Goal: Information Seeking & Learning: Learn about a topic

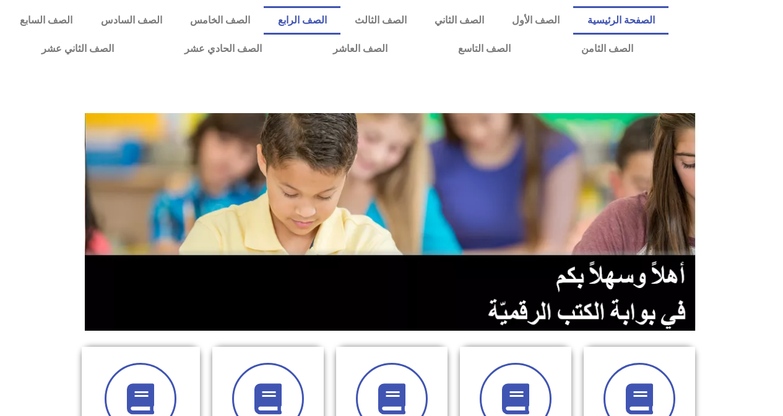
click at [340, 20] on link "الصف الرابع" at bounding box center [302, 20] width 77 height 28
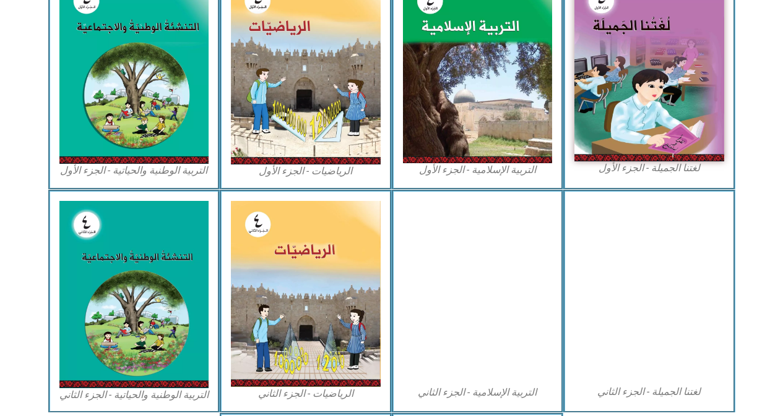
scroll to position [495, 0]
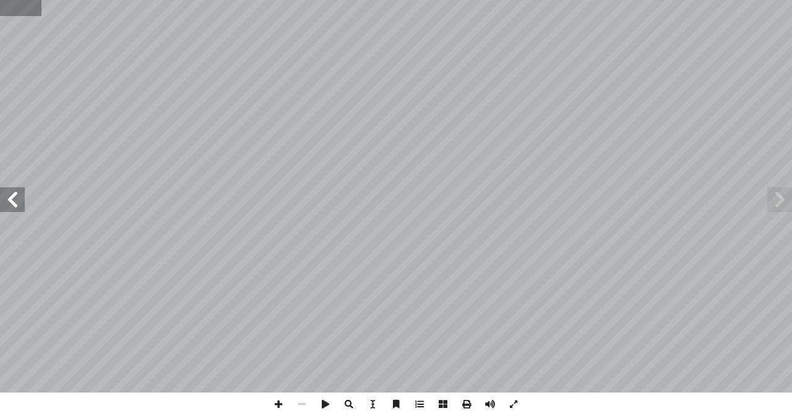
click at [15, 6] on input "text" at bounding box center [20, 8] width 41 height 16
type input "**"
click at [9, 212] on span at bounding box center [12, 200] width 25 height 25
click at [9, 205] on span at bounding box center [12, 200] width 25 height 25
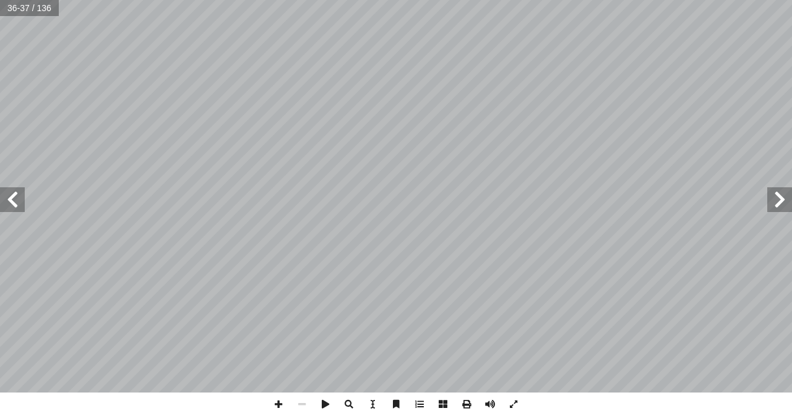
click at [8, 204] on span at bounding box center [12, 200] width 25 height 25
click at [7, 204] on span at bounding box center [12, 200] width 25 height 25
click at [20, 200] on span at bounding box center [12, 200] width 25 height 25
click at [0, 113] on html "الصفحة الرئيسية الصف الأول الصف الثاني الصف الثالث الصف الرابع الصف الخامس الصف…" at bounding box center [396, 56] width 792 height 113
click at [11, 196] on span at bounding box center [12, 200] width 25 height 25
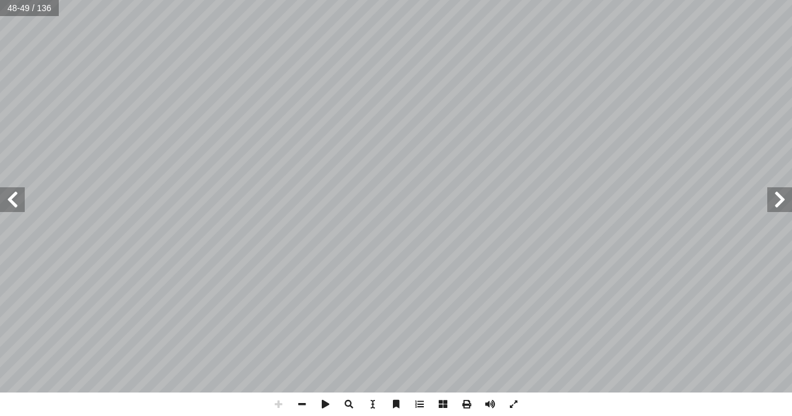
click at [787, 198] on span at bounding box center [779, 200] width 25 height 25
click at [349, 400] on div "تي: ْ أ ا َ ما ي ِ ب ُ قوم َ ن َّ م ُ ، ث َ ة َ ي ِ ت آ الا َ ر َ و ُّ الص ُ ظ …" at bounding box center [396, 208] width 792 height 416
click at [7, 198] on span at bounding box center [12, 200] width 25 height 25
click at [783, 197] on span at bounding box center [779, 200] width 25 height 25
click at [376, 113] on html "الصفحة الرئيسية الصف الأول الصف الثاني الصف الثالث الصف الرابع الصف الخامس الصف…" at bounding box center [396, 56] width 792 height 113
